Goal: Information Seeking & Learning: Learn about a topic

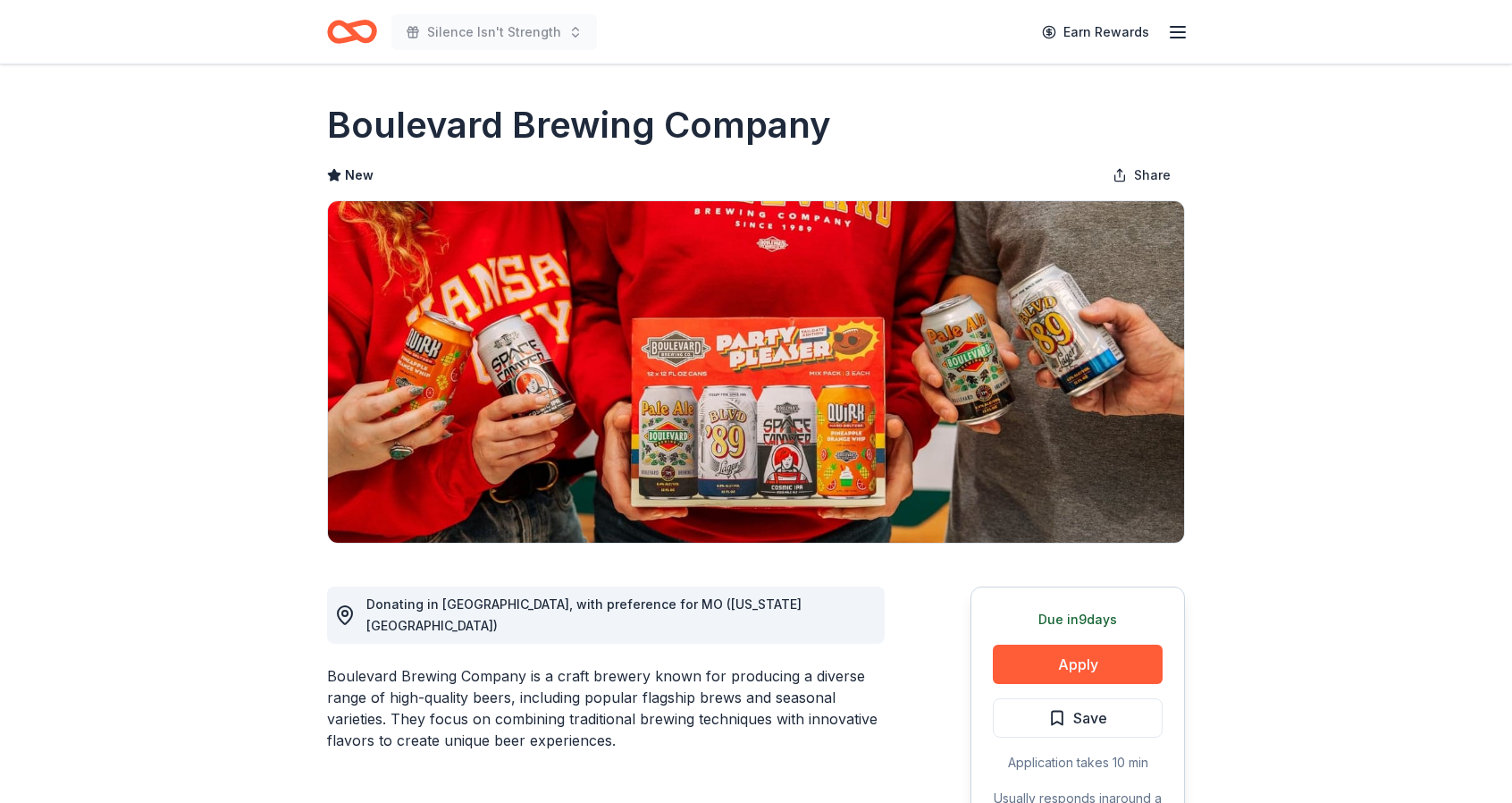
scroll to position [72, 0]
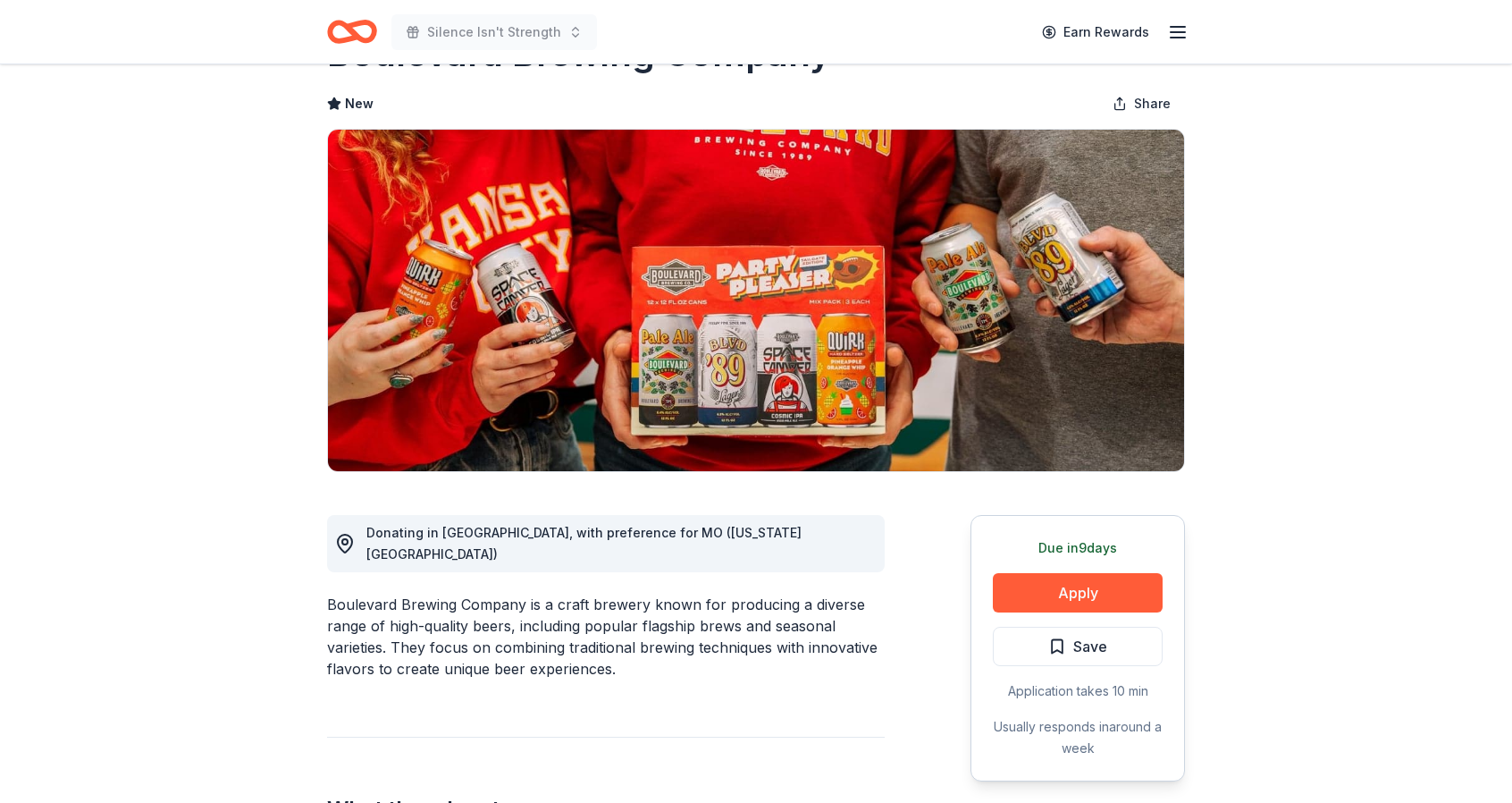
click at [316, 34] on div "Silence Isn't Strength Earn Rewards" at bounding box center [756, 32] width 915 height 63
click at [361, 40] on icon "Home" at bounding box center [361, 32] width 28 height 18
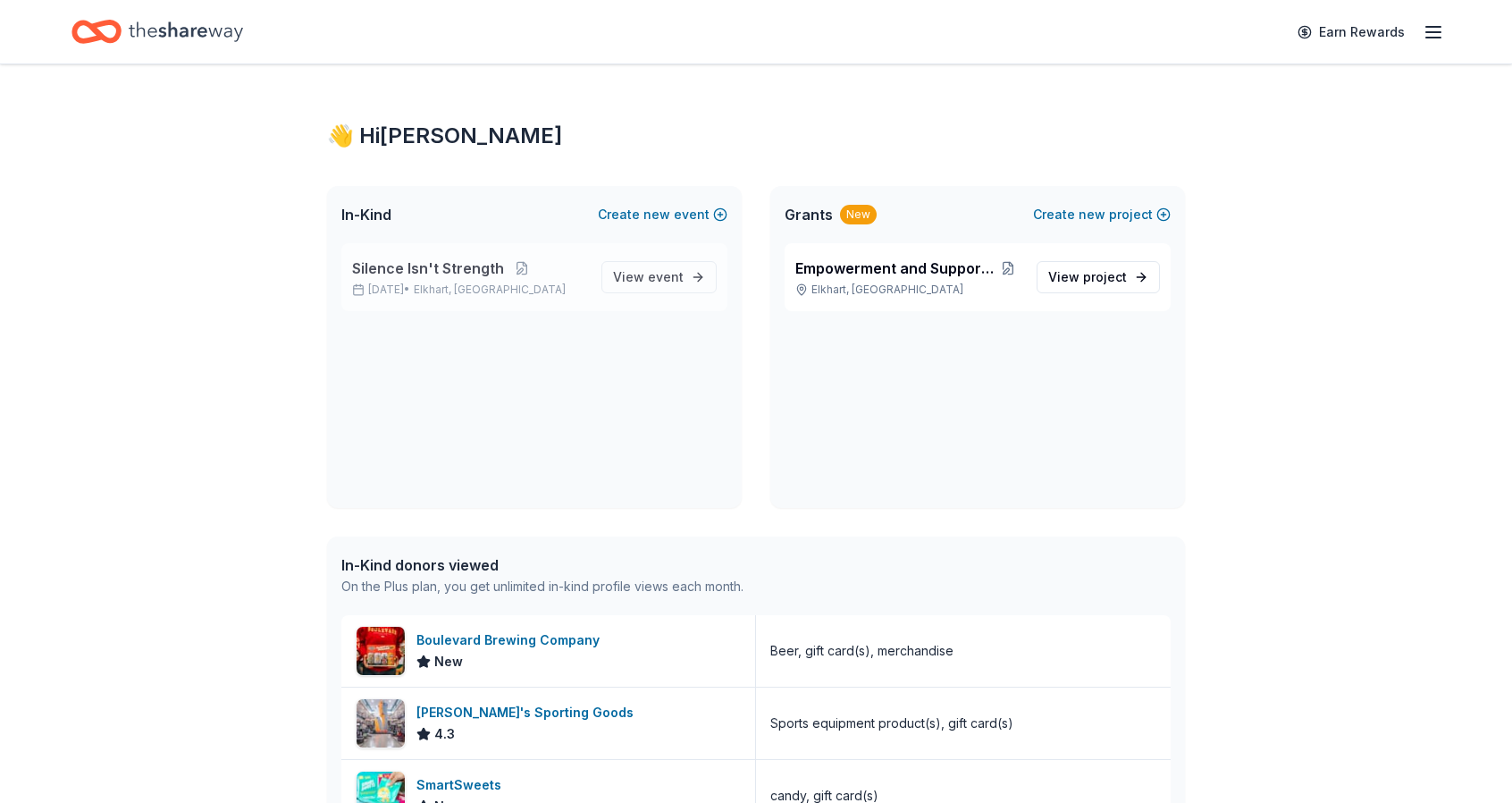
click at [423, 278] on span "Silence Isn't Strength" at bounding box center [429, 268] width 152 height 22
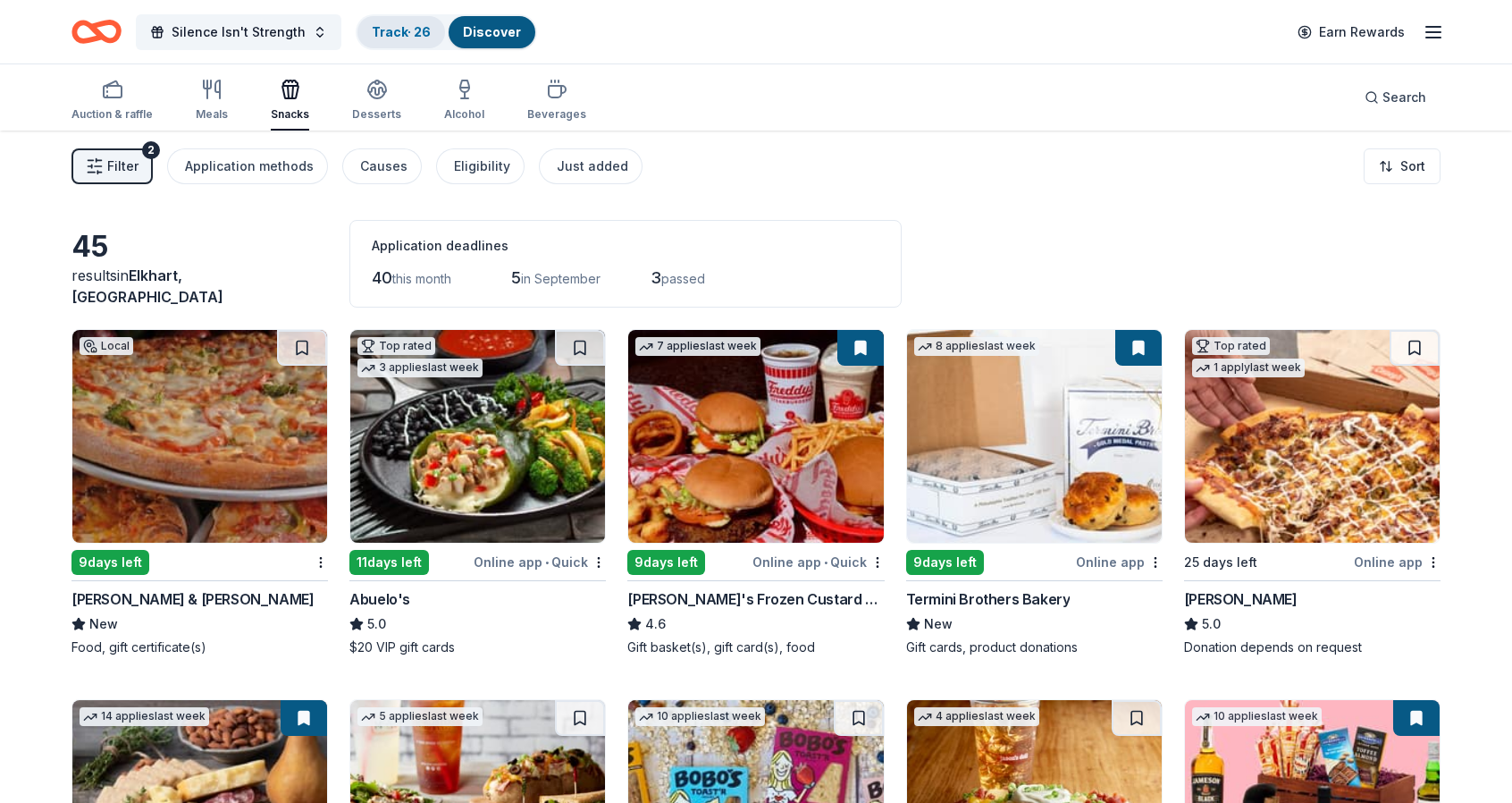
click at [396, 24] on link "Track · 26" at bounding box center [400, 32] width 59 height 15
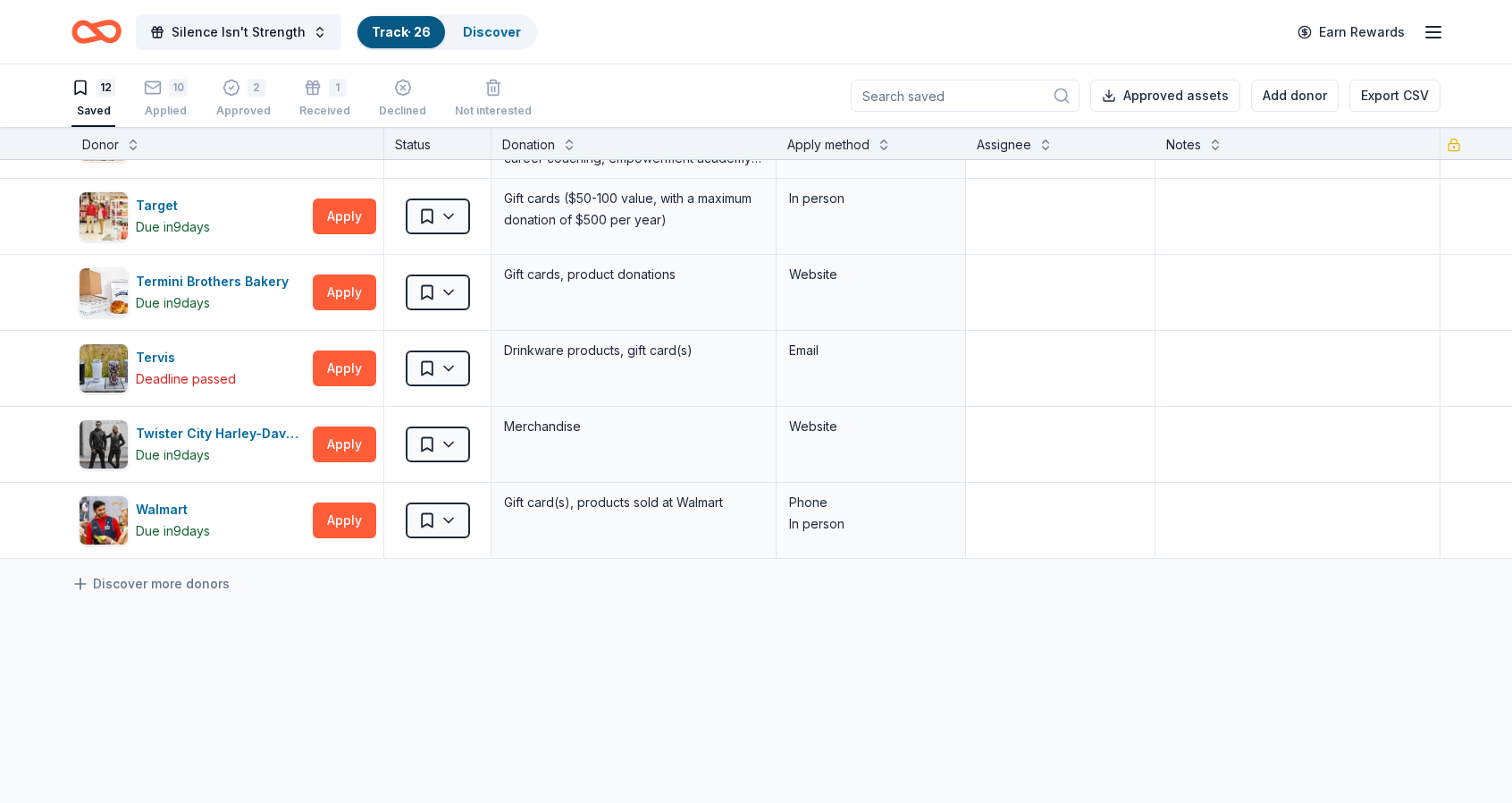
scroll to position [537, 0]
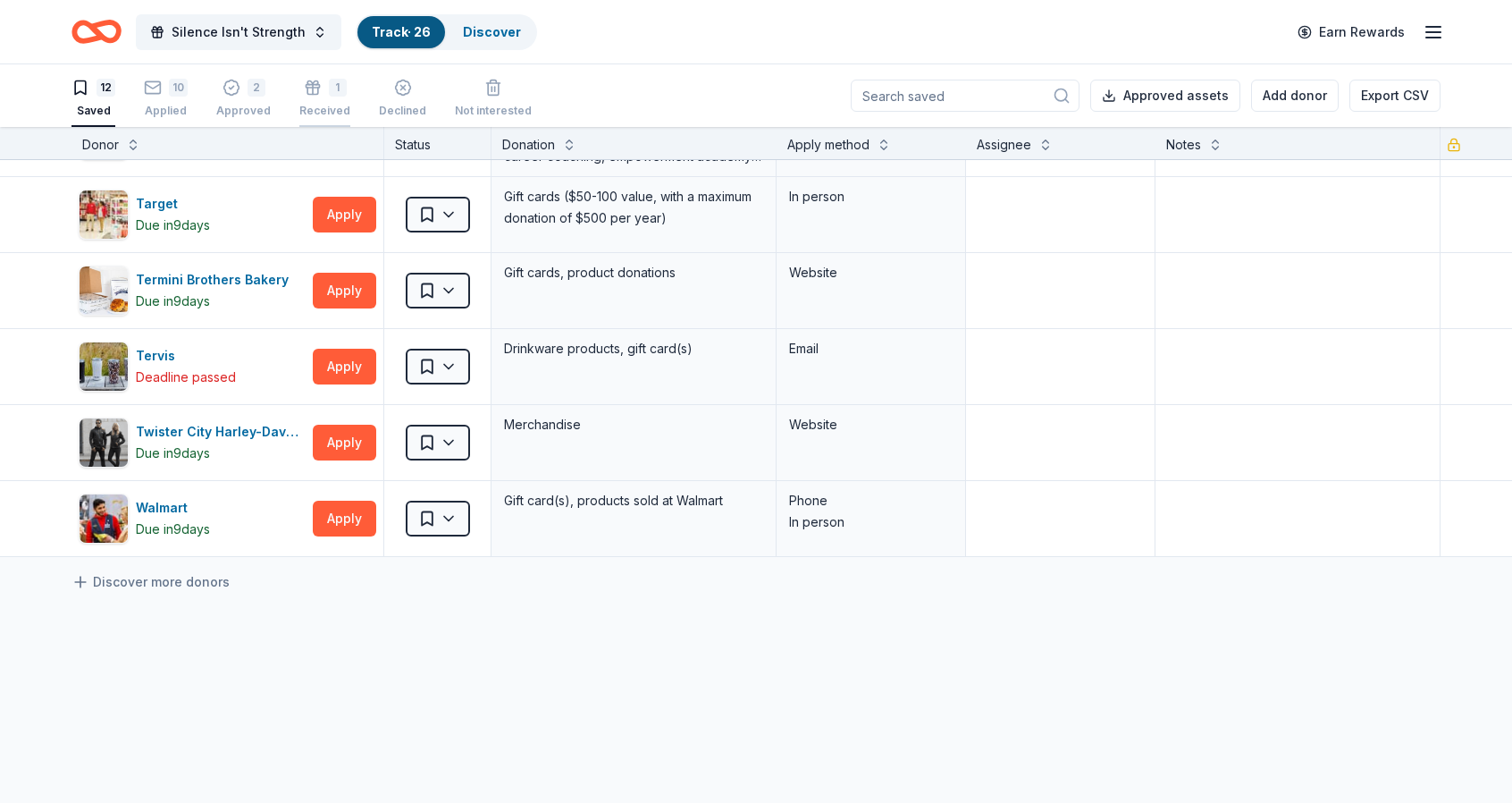
click at [329, 90] on div "1" at bounding box center [338, 88] width 18 height 18
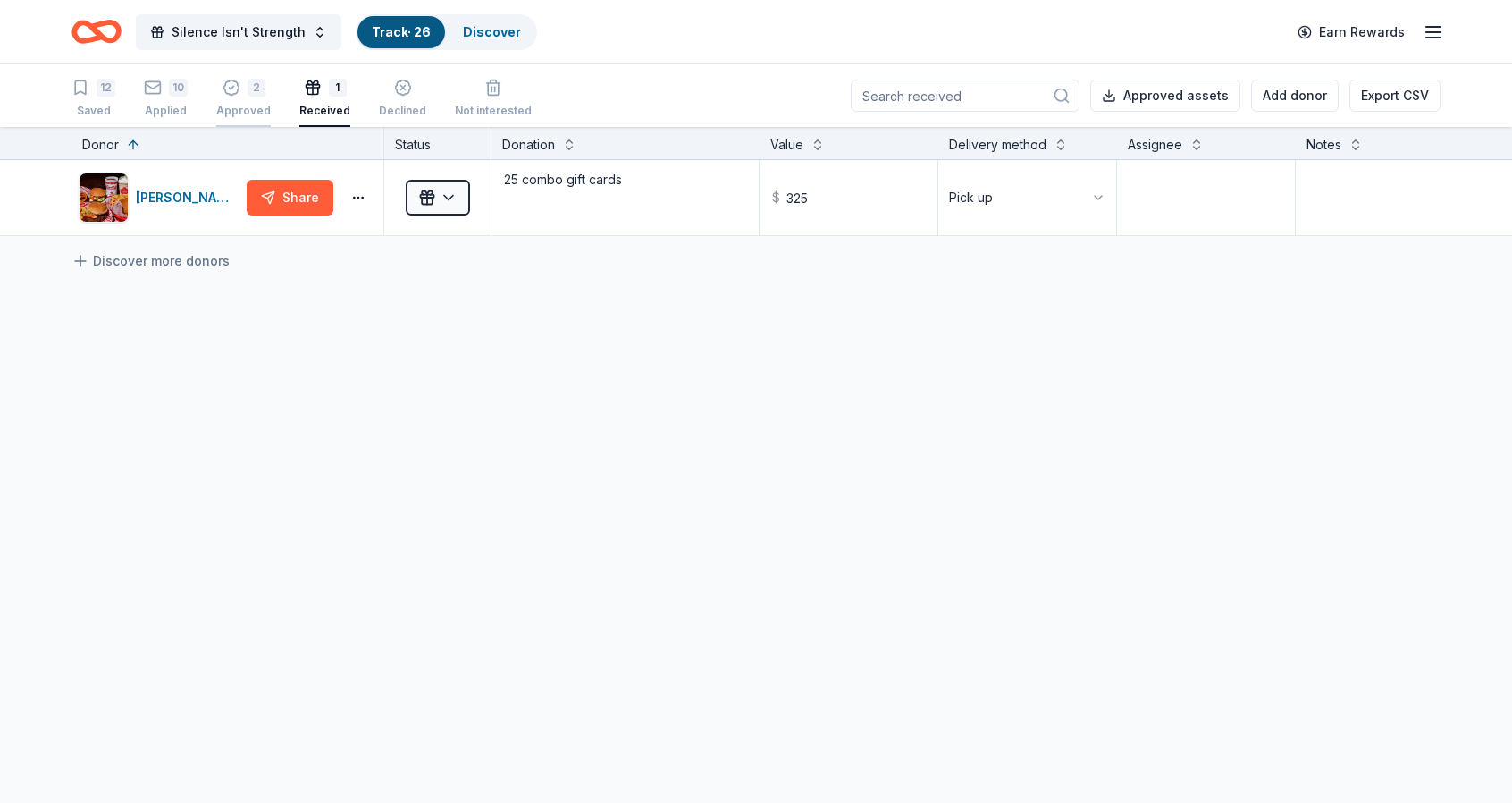
click at [242, 90] on div "2" at bounding box center [244, 88] width 54 height 18
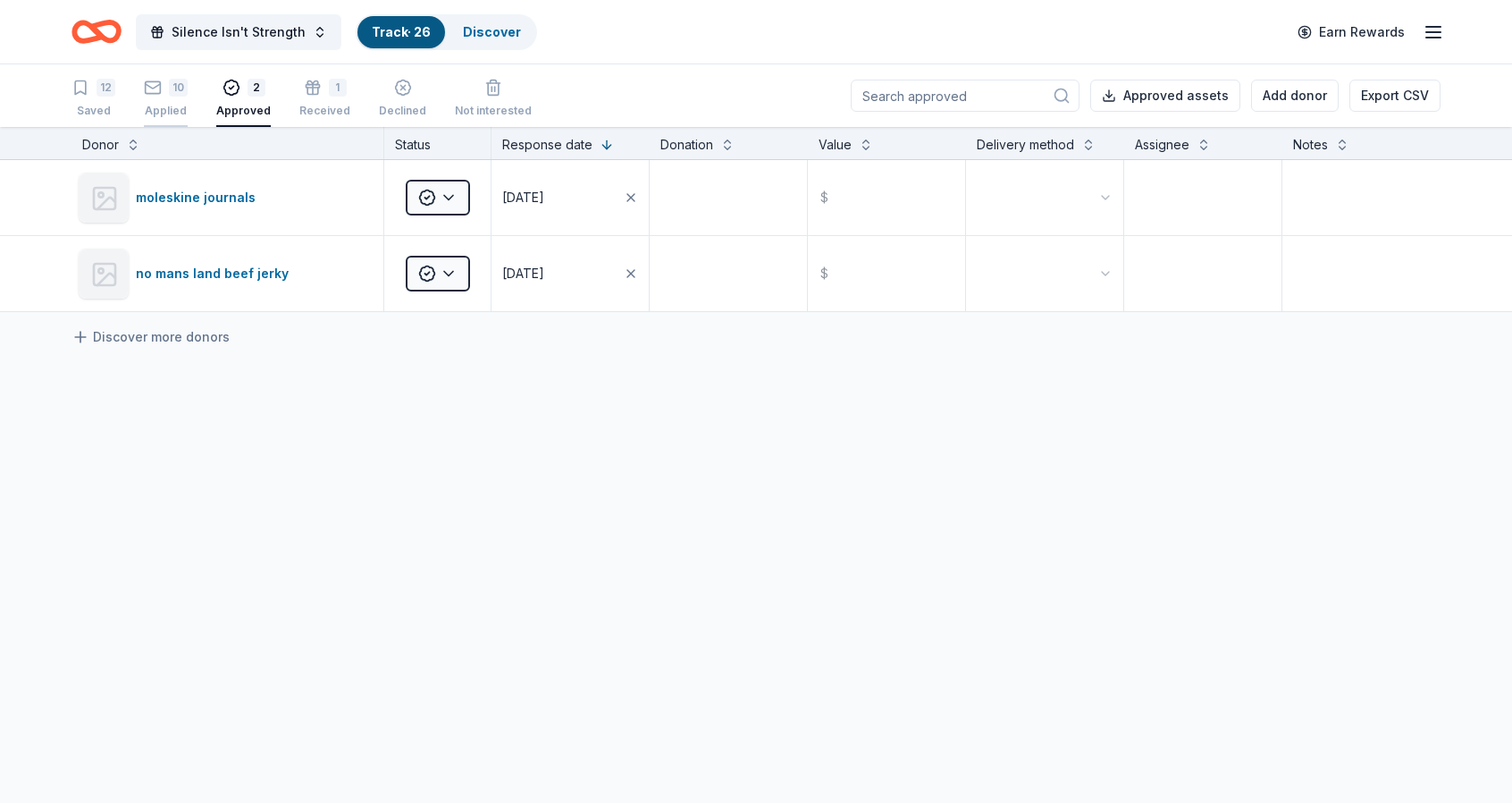
click at [156, 98] on div "10 Applied" at bounding box center [166, 98] width 43 height 39
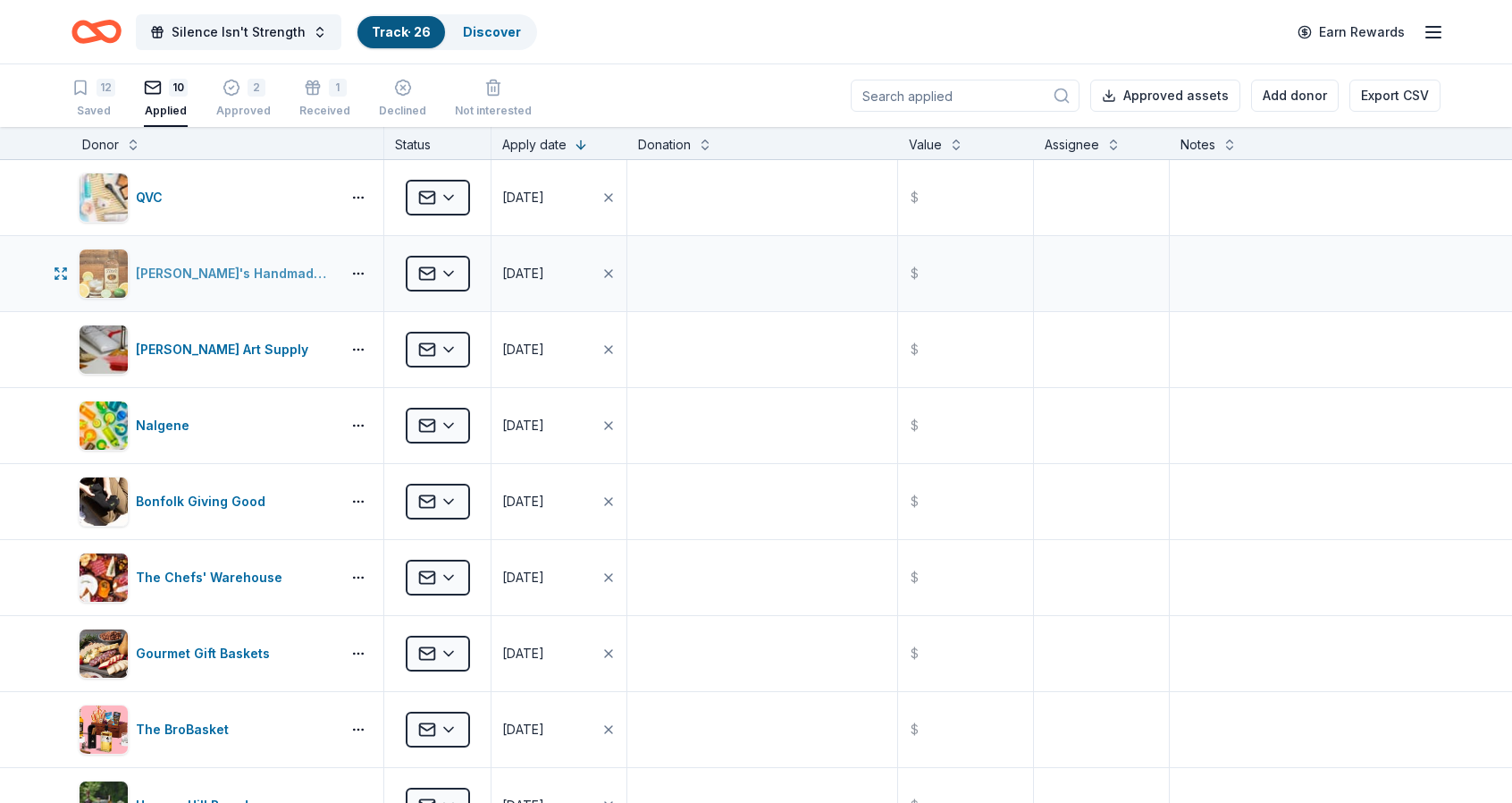
click at [275, 272] on div "[PERSON_NAME]'s Handmade Vodka" at bounding box center [235, 274] width 197 height 22
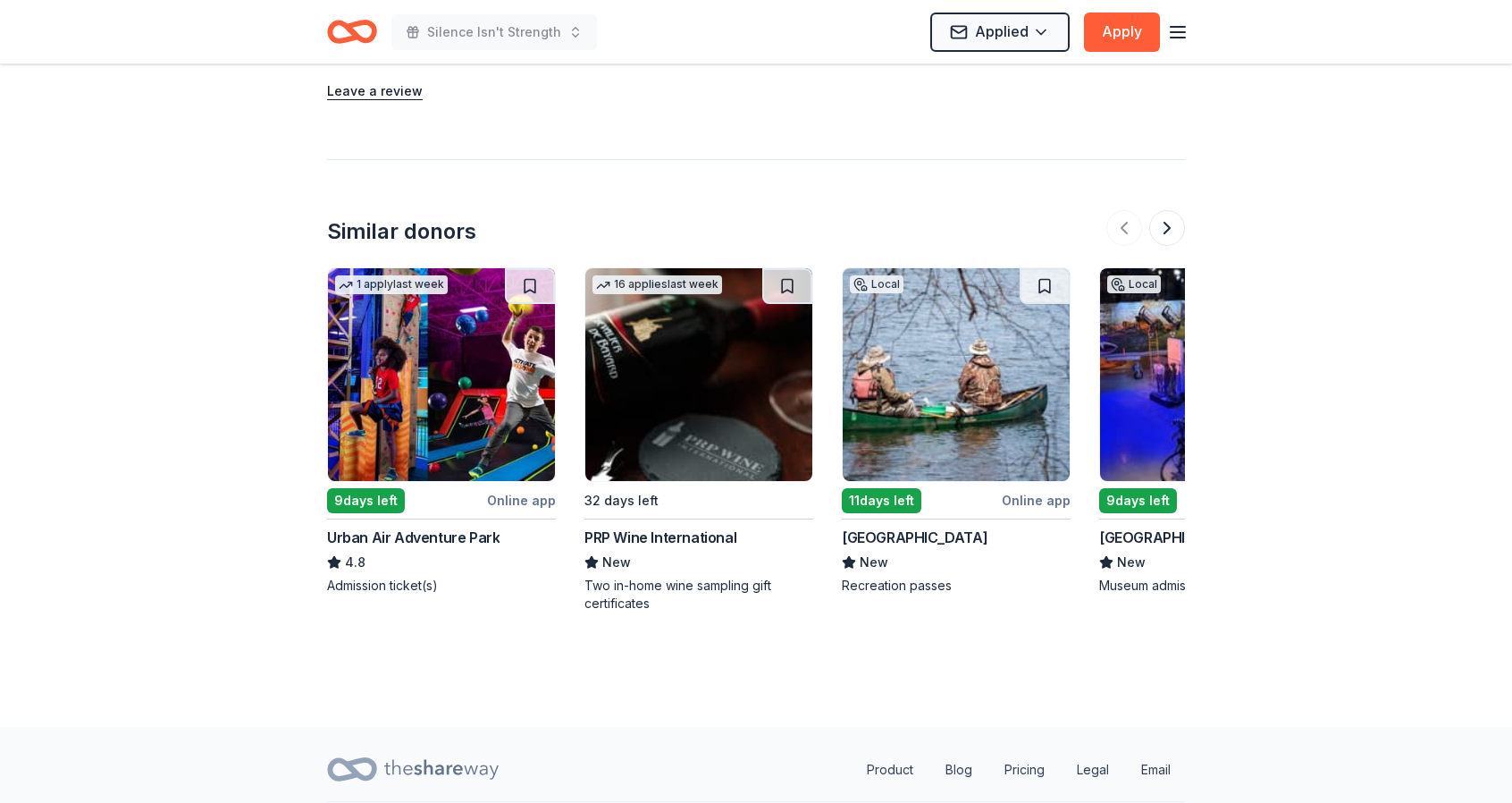
scroll to position [2246, 0]
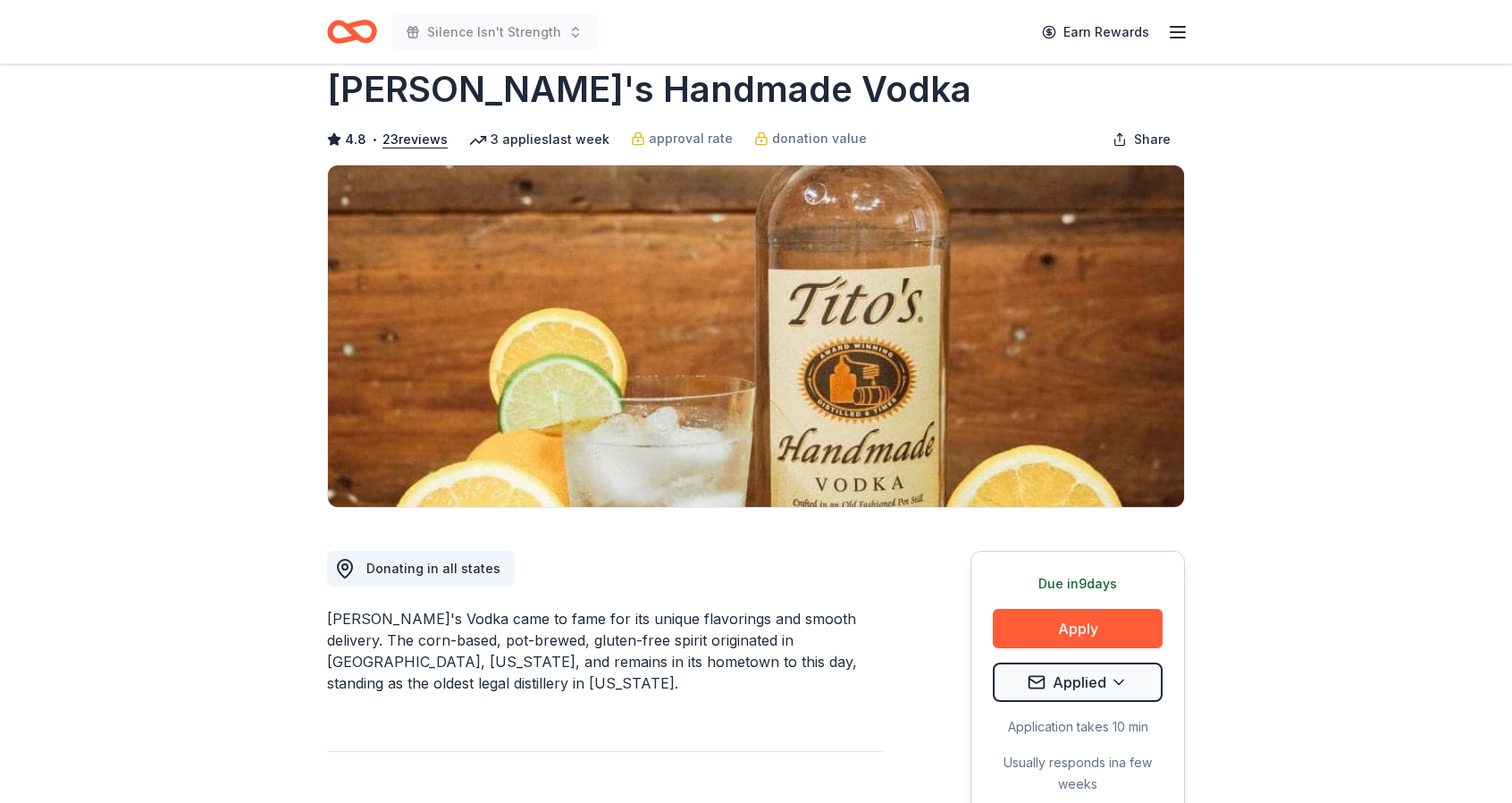
scroll to position [0, 0]
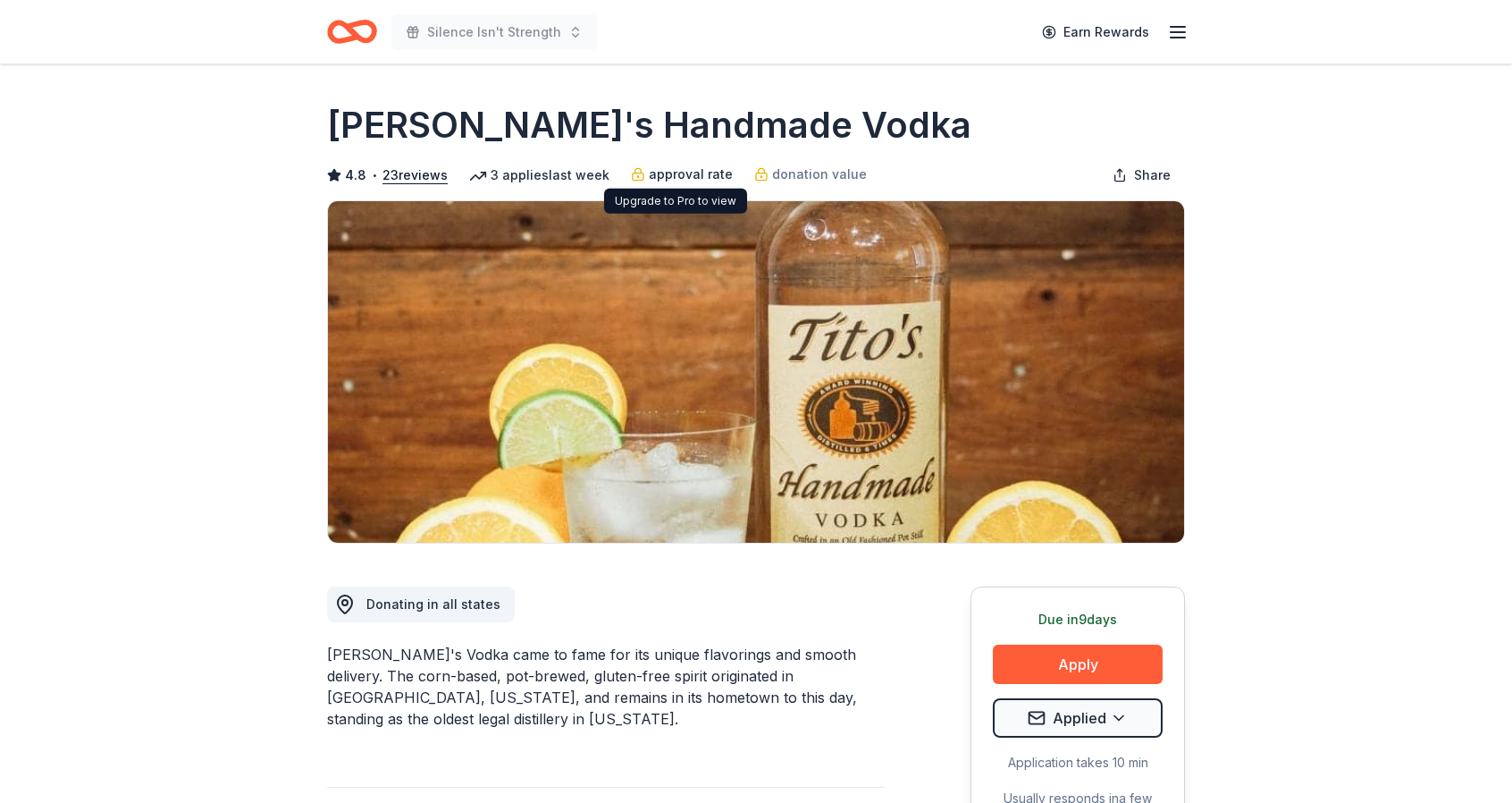
click at [657, 176] on span "approval rate" at bounding box center [690, 175] width 84 height 22
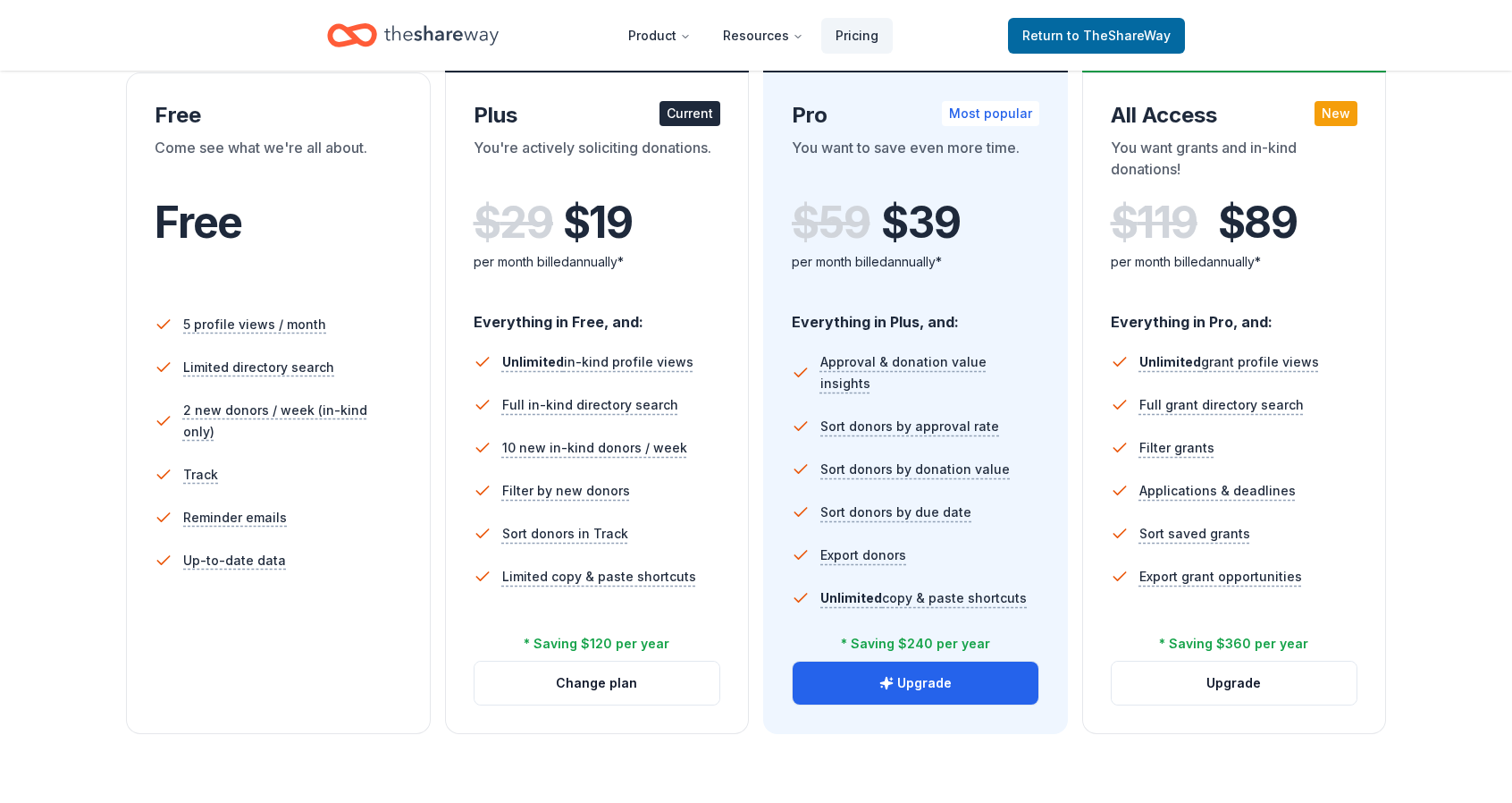
scroll to position [286, 0]
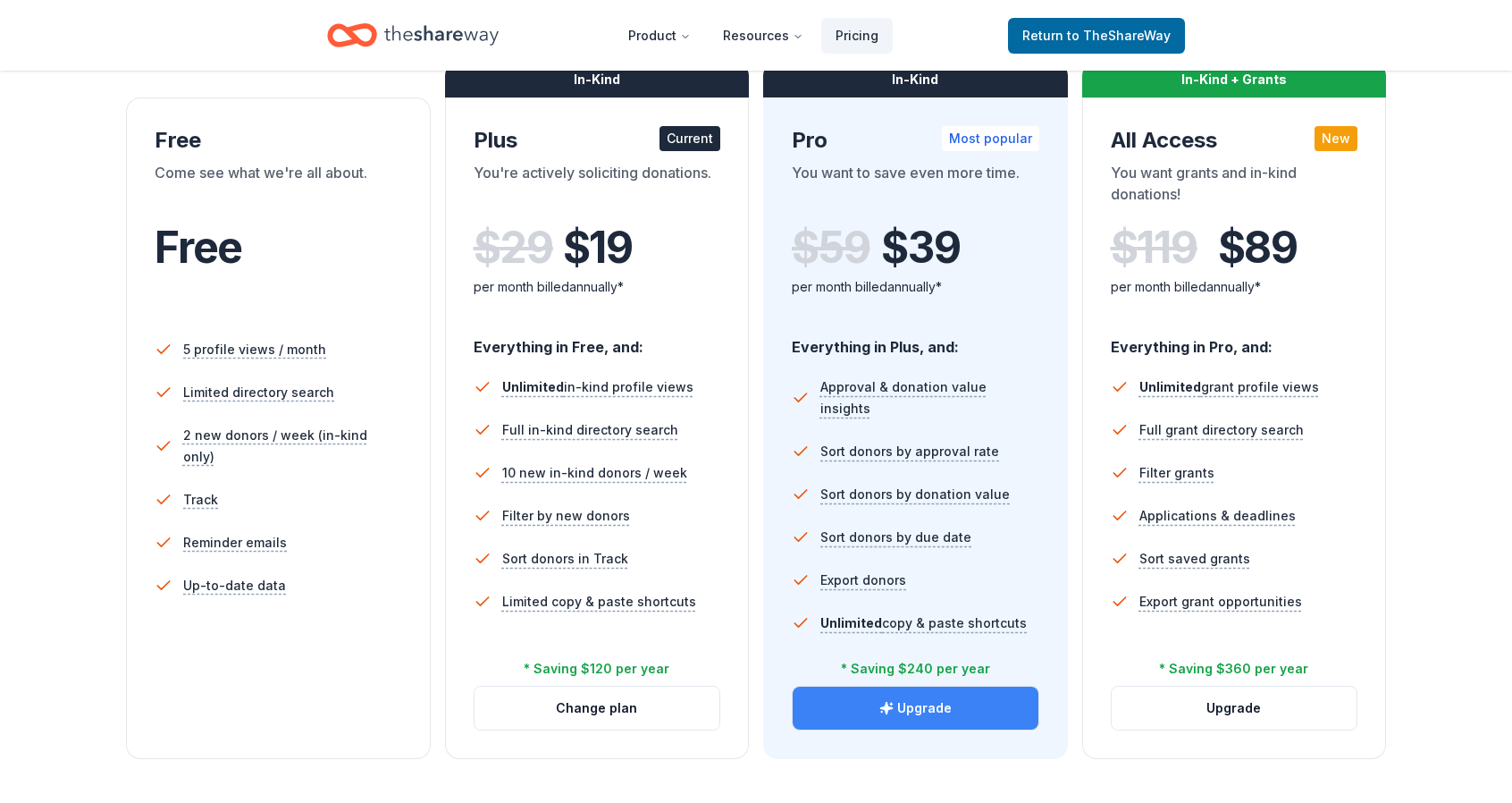
click at [917, 701] on button "Upgrade" at bounding box center [915, 708] width 246 height 43
